Goal: Task Accomplishment & Management: Manage account settings

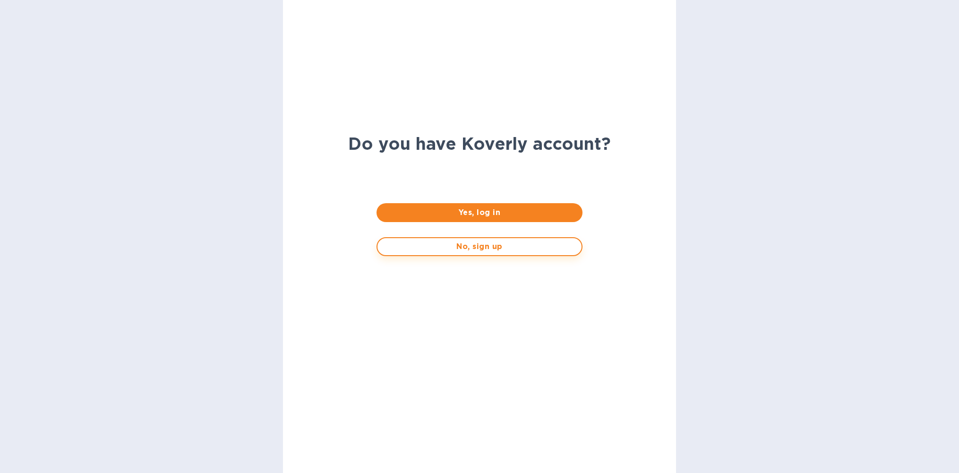
click at [460, 245] on span "No, sign up" at bounding box center [479, 246] width 189 height 11
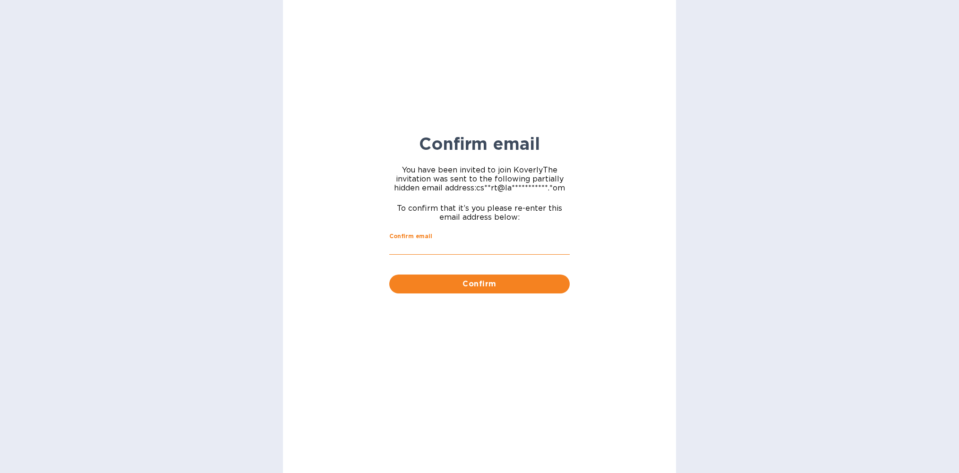
click at [449, 246] on input "Confirm email" at bounding box center [479, 248] width 181 height 14
type input "[EMAIL_ADDRESS][DOMAIN_NAME]"
click at [389, 275] on button "Confirm" at bounding box center [479, 284] width 181 height 19
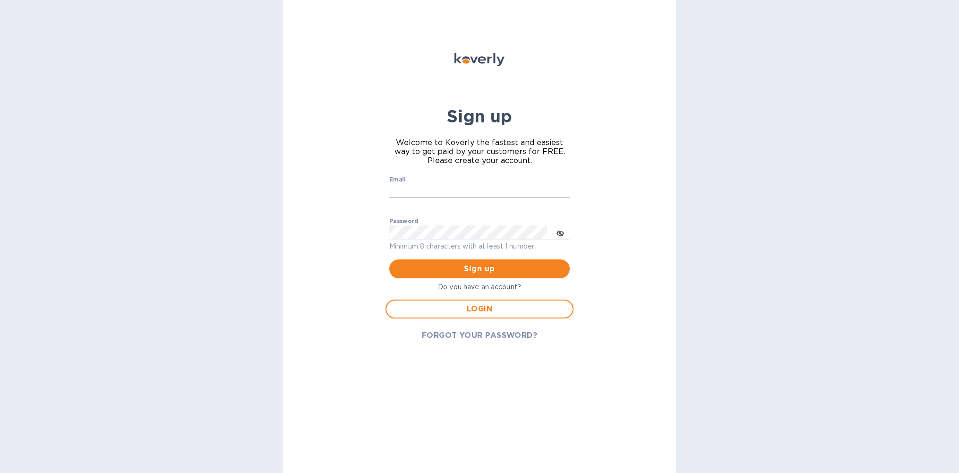
click at [449, 190] on input "Email" at bounding box center [479, 191] width 181 height 14
type input "[EMAIL_ADDRESS][DOMAIN_NAME]"
click at [709, 171] on div "Sign up Welcome to Koverly the fastest and easiest way to get paid by your cust…" at bounding box center [479, 236] width 959 height 473
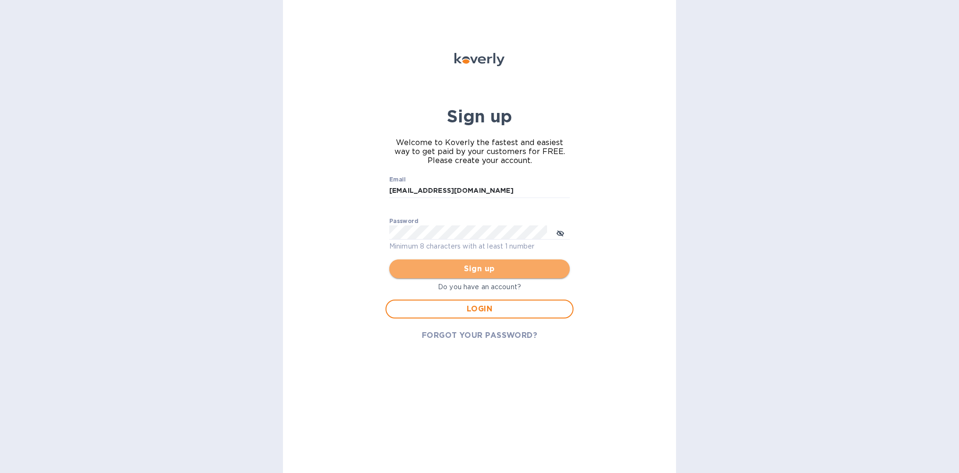
click at [462, 267] on span "Sign up" at bounding box center [479, 268] width 165 height 11
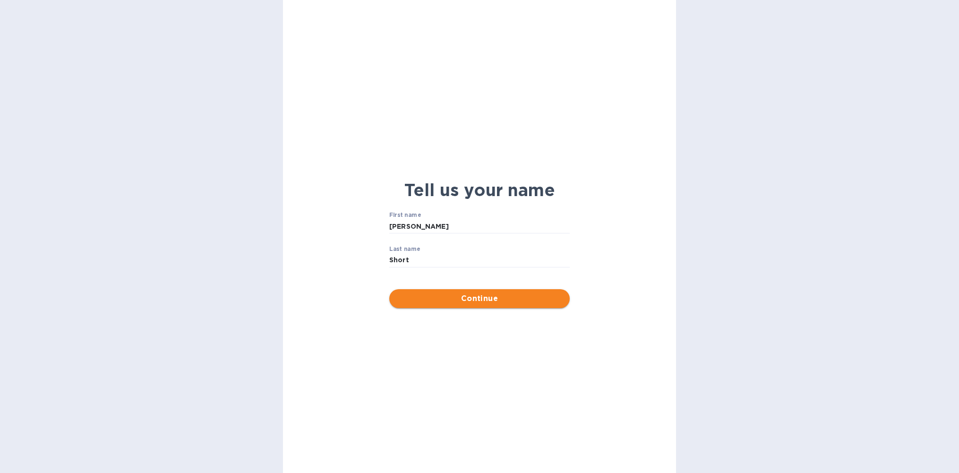
click at [478, 298] on span "Continue" at bounding box center [479, 298] width 165 height 11
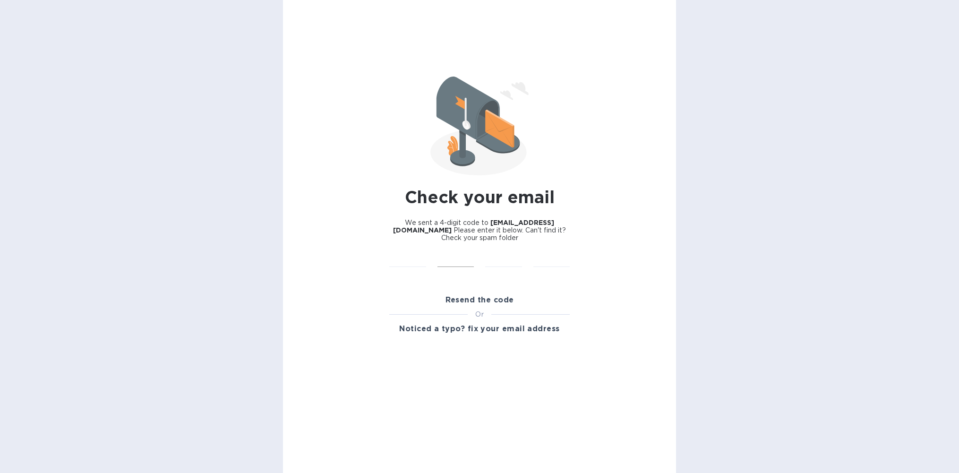
click at [442, 258] on input "text" at bounding box center [456, 260] width 37 height 14
click at [408, 256] on input "text" at bounding box center [407, 260] width 37 height 14
type input "1"
type input "7"
type input "4"
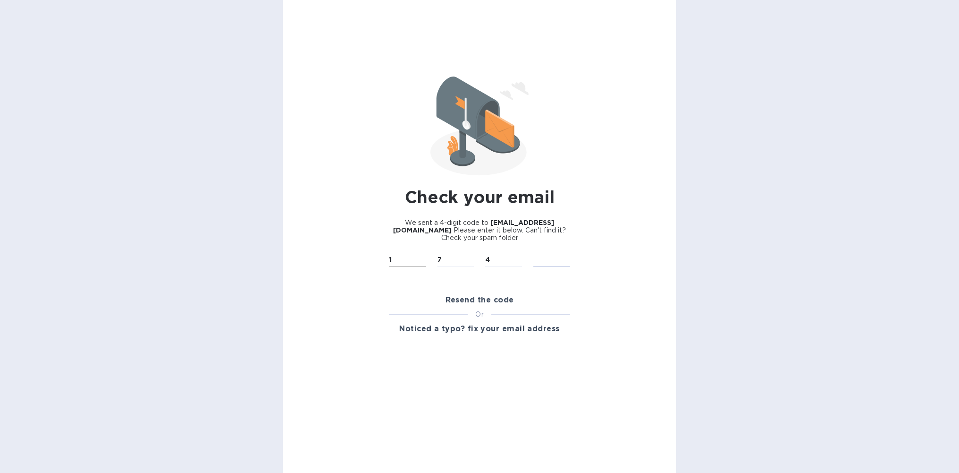
type input "8"
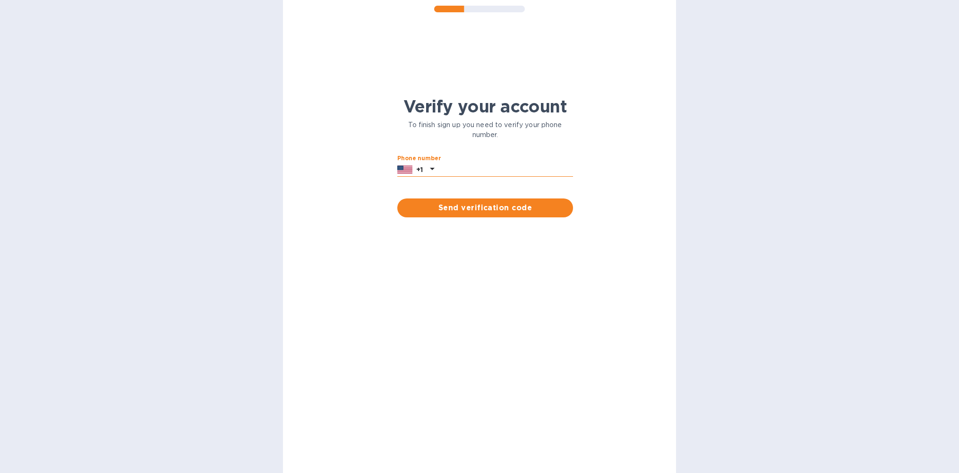
click at [469, 168] on input "text" at bounding box center [505, 170] width 135 height 14
type input "2403464811"
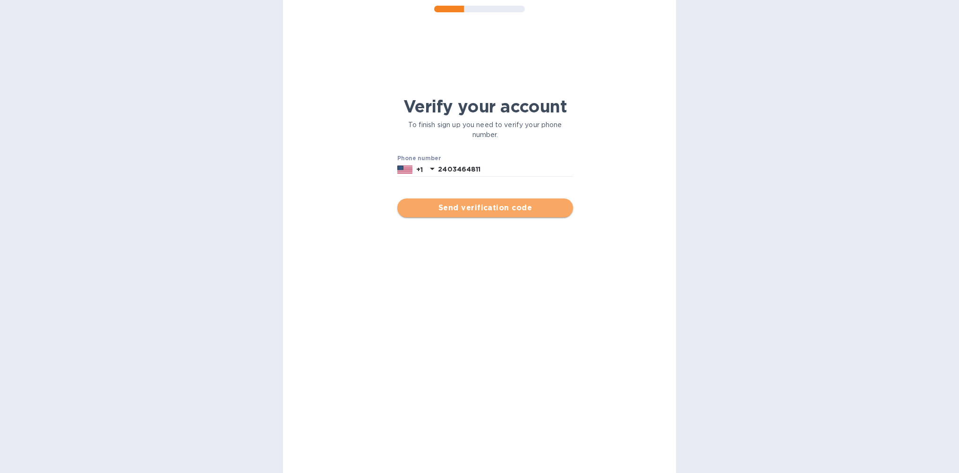
click at [467, 206] on span "Send verification code" at bounding box center [485, 207] width 161 height 11
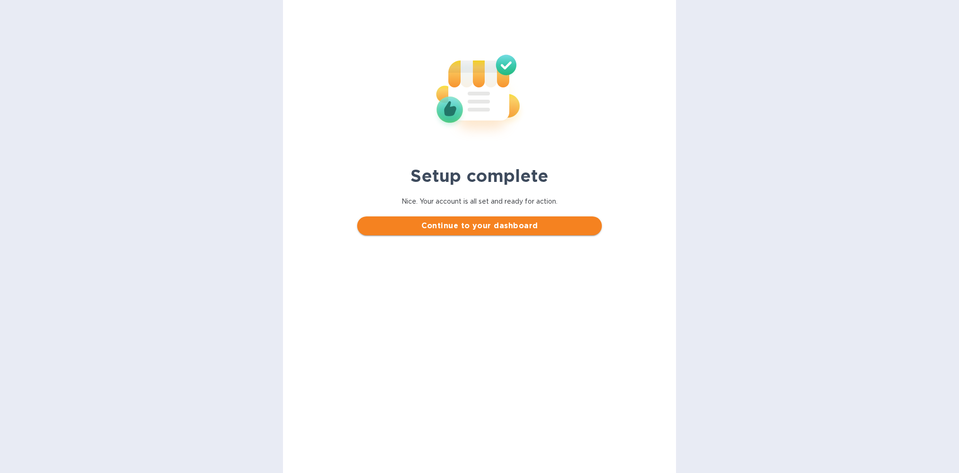
click at [467, 224] on span "Continue to your dashboard" at bounding box center [479, 225] width 229 height 11
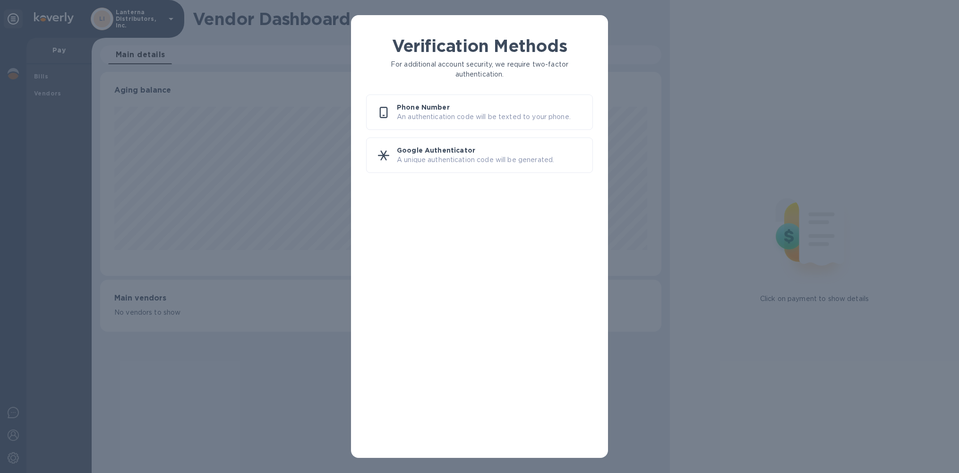
scroll to position [204, 561]
click at [459, 109] on p "Phone Number" at bounding box center [491, 107] width 188 height 9
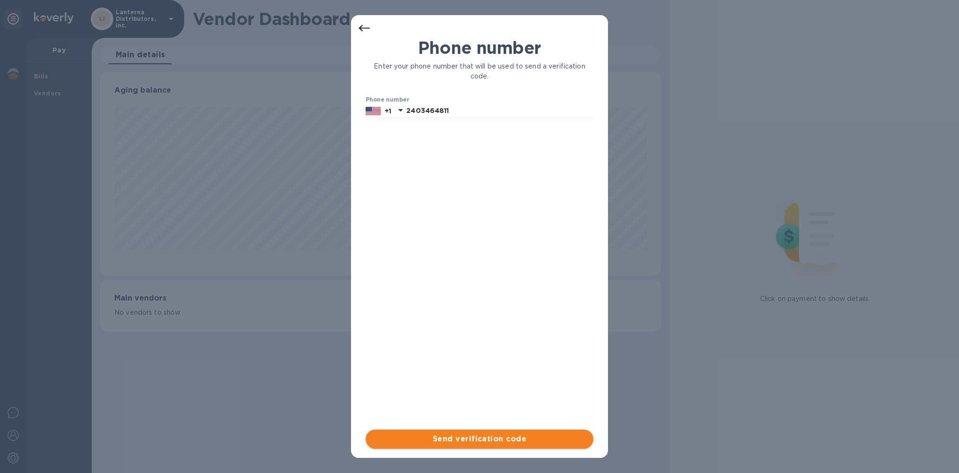
click at [464, 441] on span "Send verification code" at bounding box center [479, 438] width 213 height 11
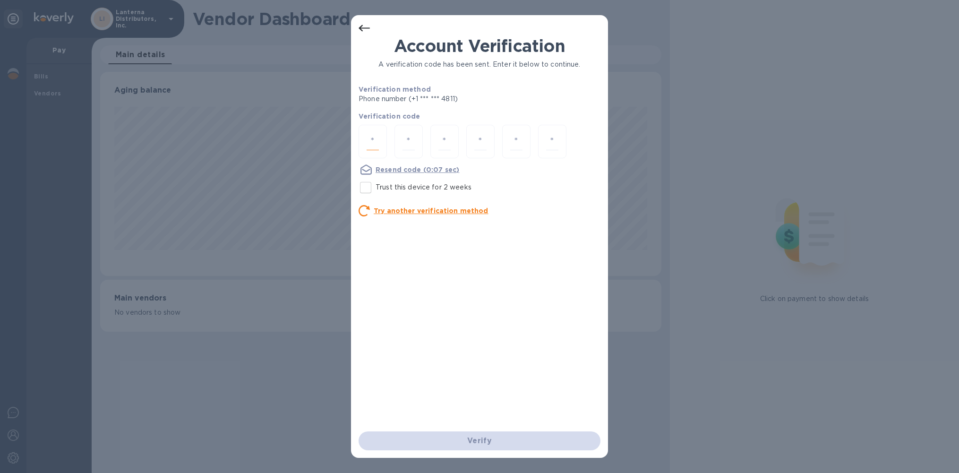
click at [368, 138] on input "number" at bounding box center [373, 141] width 12 height 17
type input "8"
type input "3"
type input "1"
type input "3"
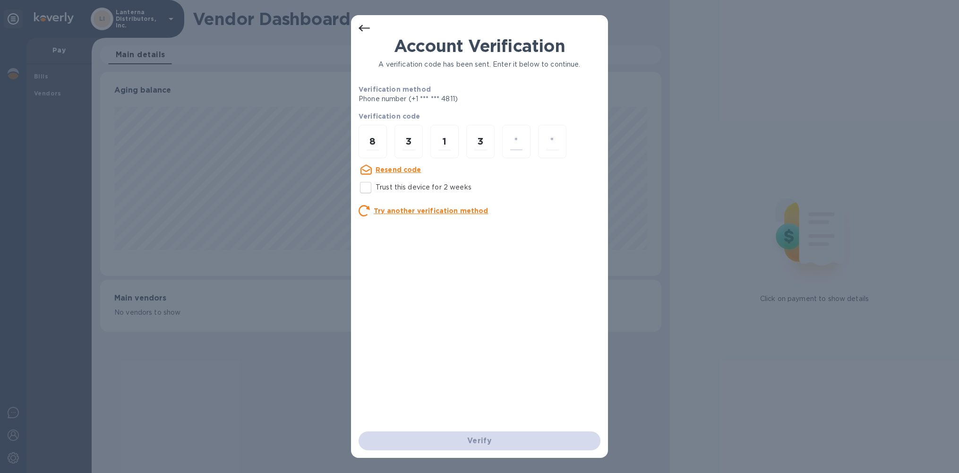
type input "5"
type input "2"
type input "1"
type input "3"
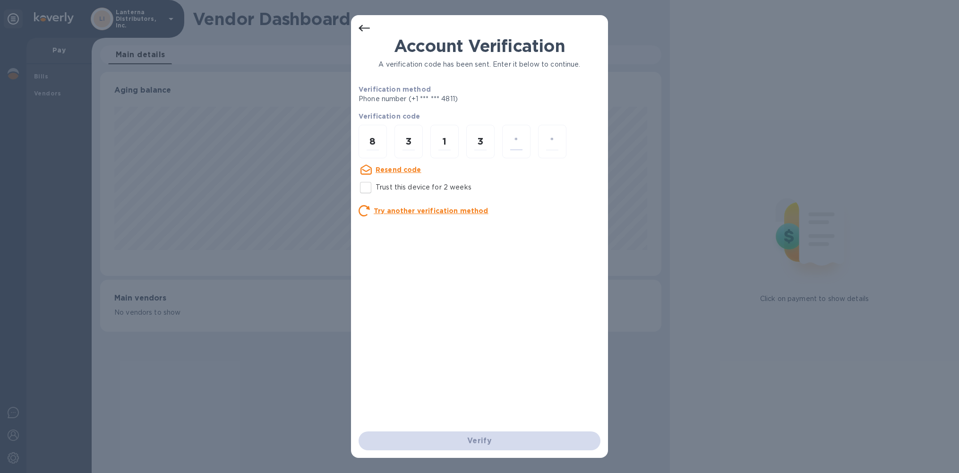
type input "2"
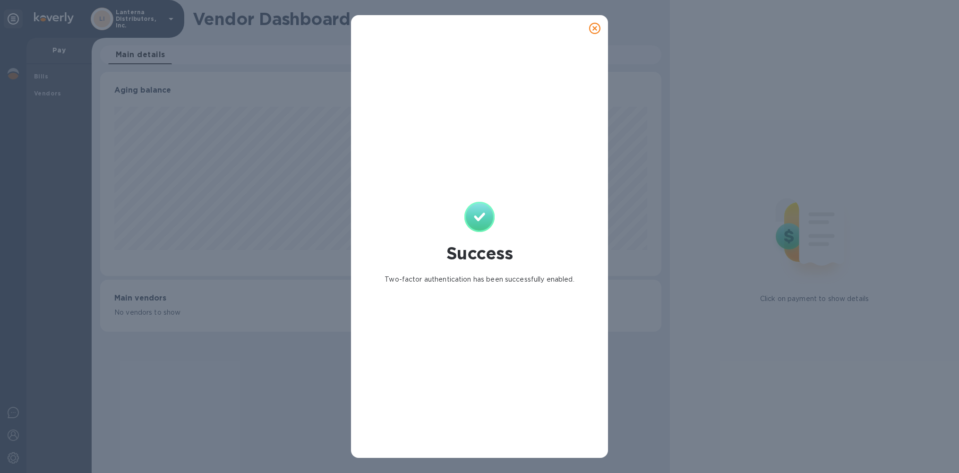
click at [595, 28] on icon at bounding box center [594, 28] width 11 height 11
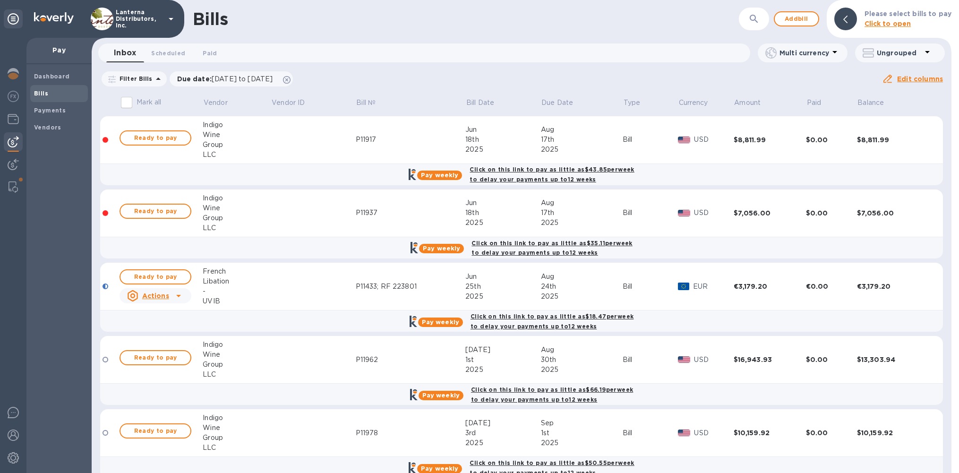
click at [171, 19] on icon at bounding box center [171, 19] width 5 height 2
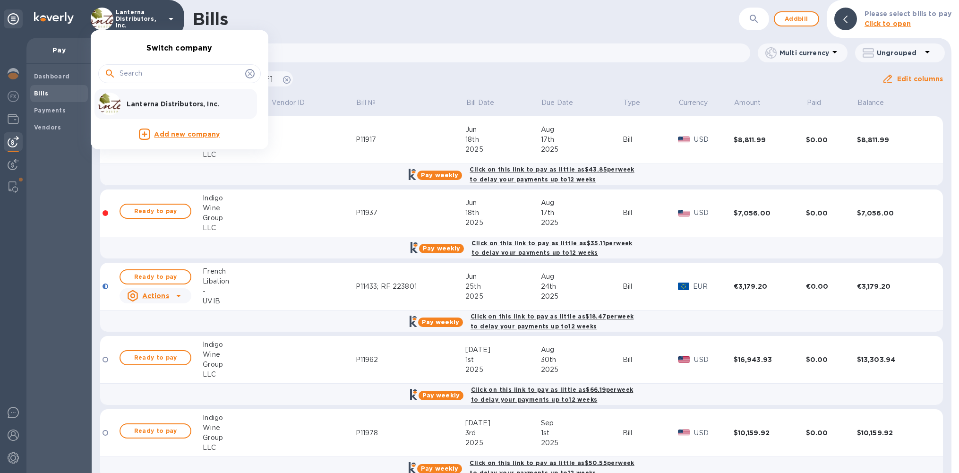
click at [16, 440] on div at bounding box center [479, 236] width 959 height 473
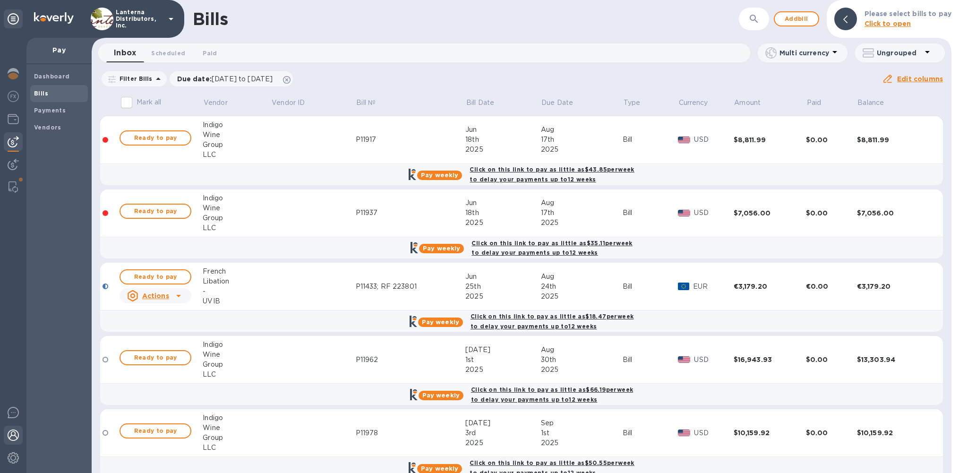
click at [13, 433] on img at bounding box center [13, 435] width 11 height 11
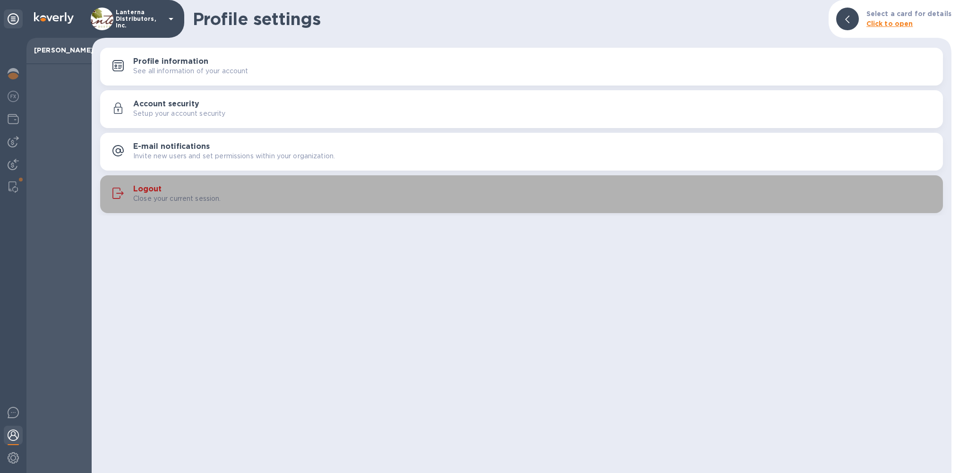
click at [250, 198] on div "Close your current session." at bounding box center [534, 199] width 802 height 10
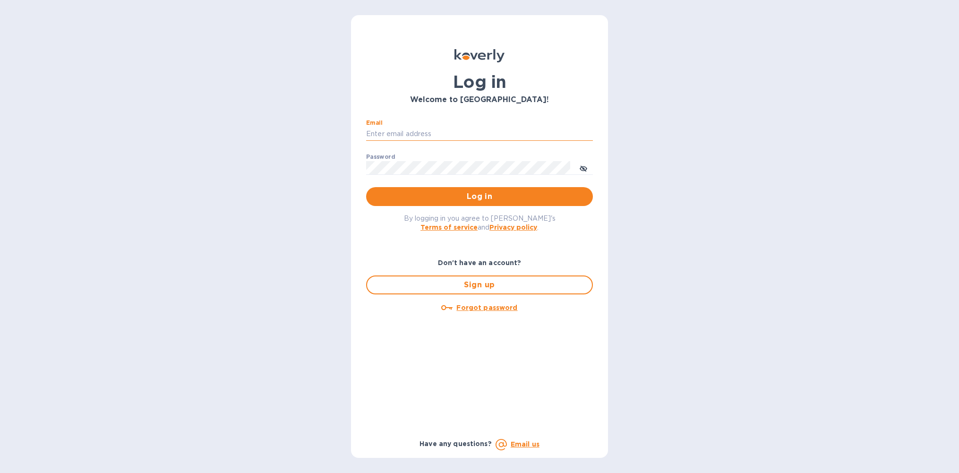
click at [385, 130] on input "Email" at bounding box center [479, 134] width 227 height 14
type input "cshort@lanternawines.com"
type input "[EMAIL_ADDRESS][DOMAIN_NAME]"
click at [480, 195] on span "Log in" at bounding box center [480, 196] width 212 height 11
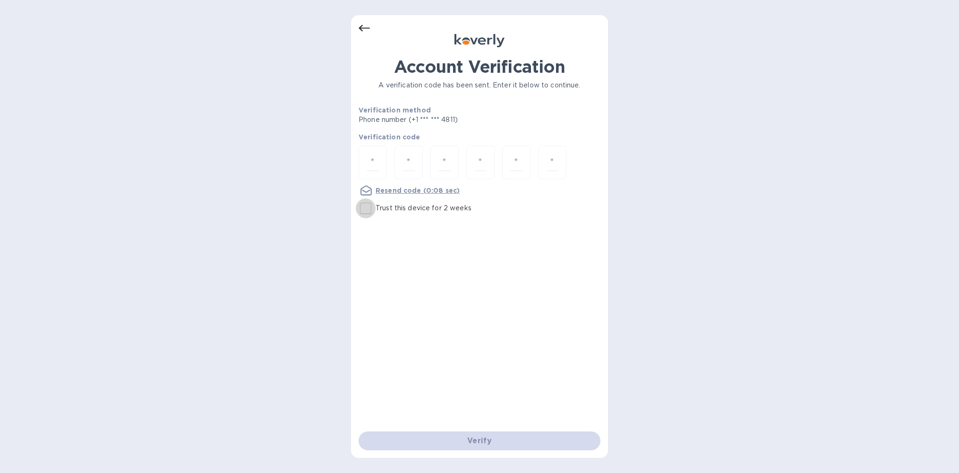
click at [368, 207] on input "Trust this device for 2 weeks" at bounding box center [366, 208] width 20 height 20
checkbox input "true"
click at [371, 157] on input "number" at bounding box center [373, 162] width 12 height 17
type input "3"
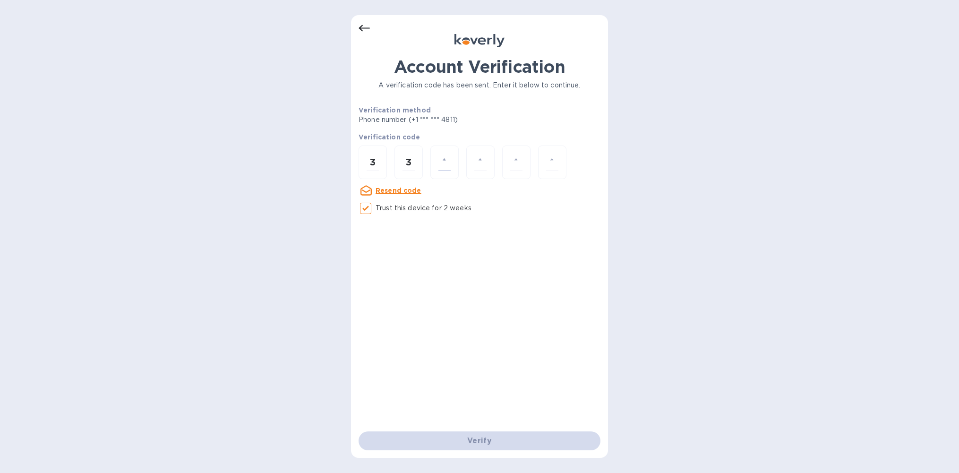
type input "5"
type input "7"
type input "1"
type input "3"
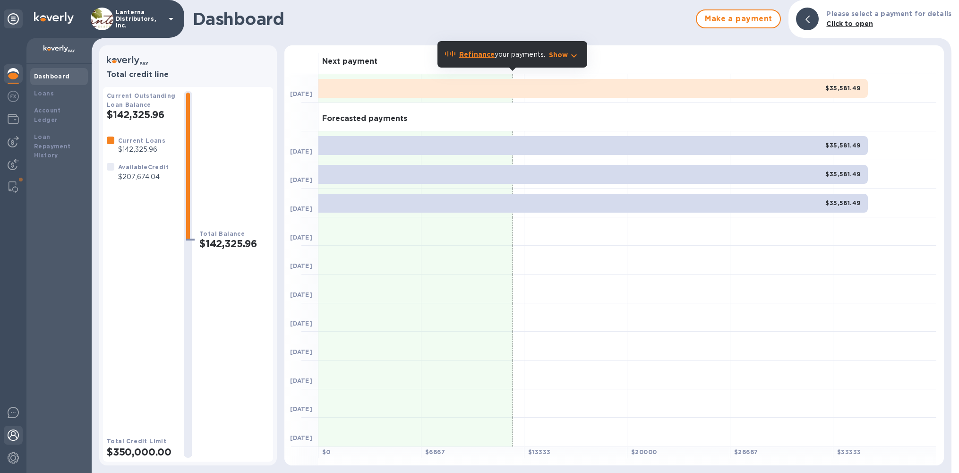
click at [13, 442] on div at bounding box center [13, 436] width 19 height 21
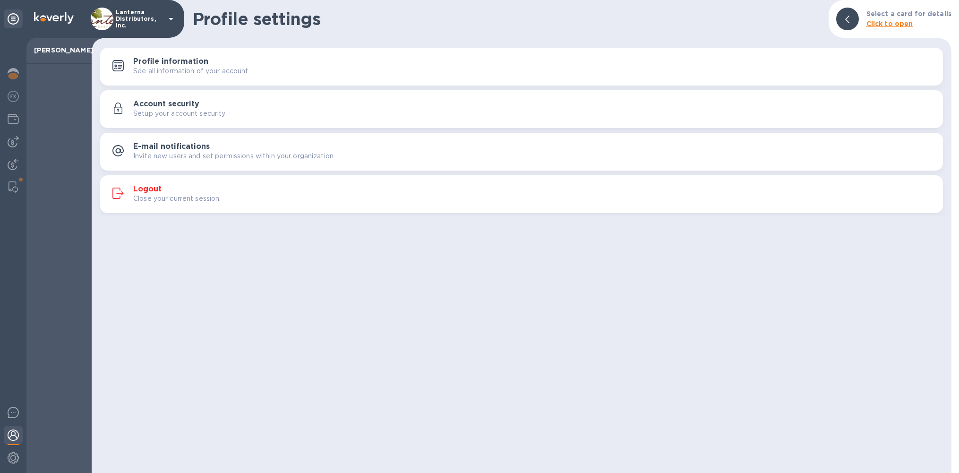
click at [178, 192] on div "Logout Close your current session." at bounding box center [534, 194] width 802 height 19
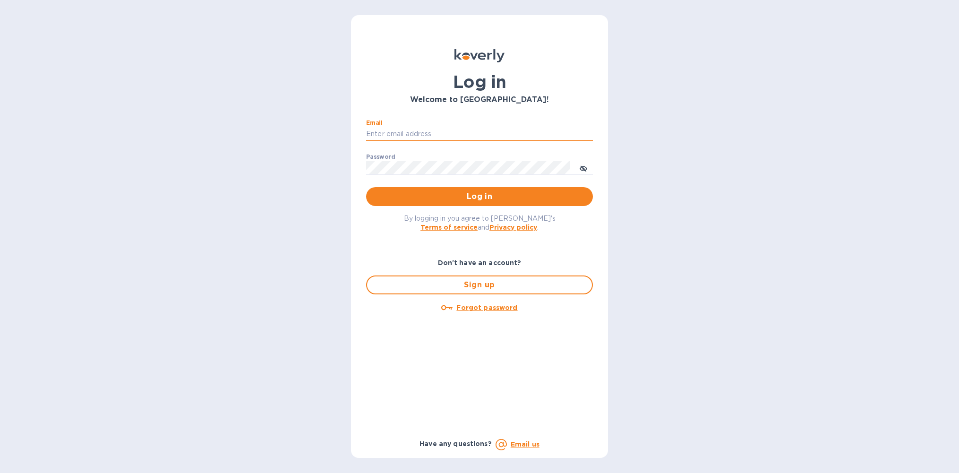
click at [396, 131] on input "Email" at bounding box center [479, 134] width 227 height 14
type input "[EMAIL_ADDRESS][DOMAIN_NAME]"
